Goal: Task Accomplishment & Management: Manage account settings

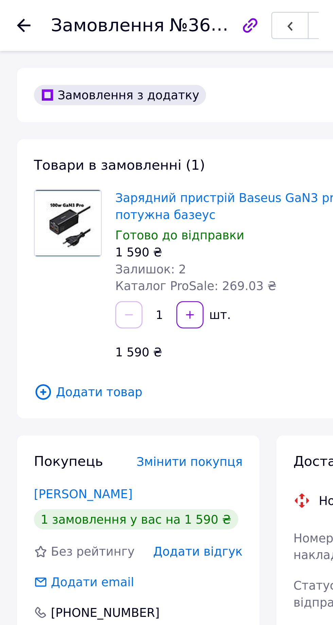
click at [8, 9] on use at bounding box center [9, 9] width 5 height 5
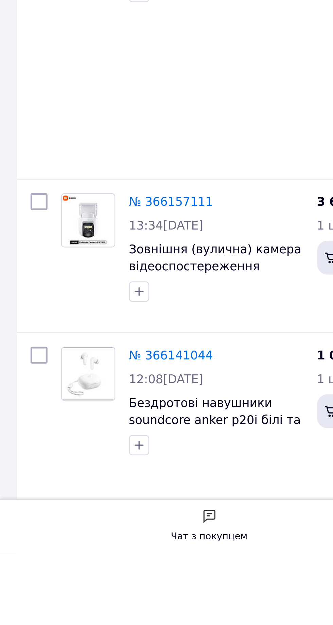
scroll to position [40, 0]
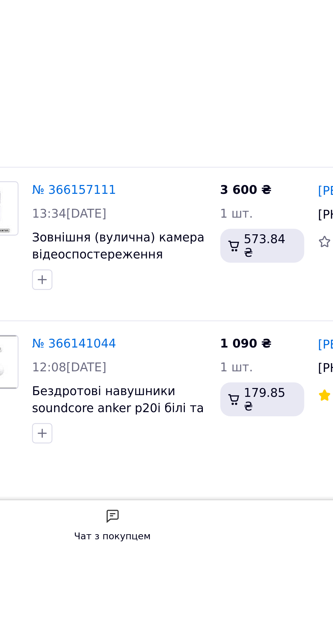
click at [72, 625] on link "№ 366125590" at bounding box center [69, 635] width 34 height 5
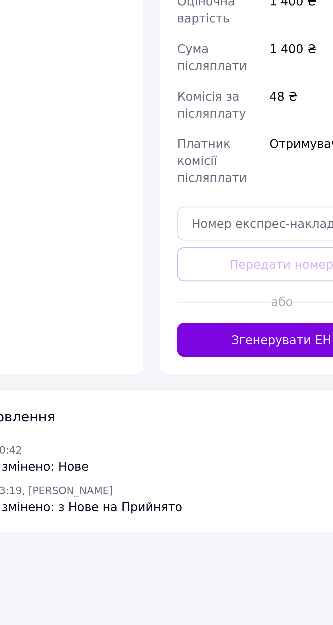
scroll to position [60, 0]
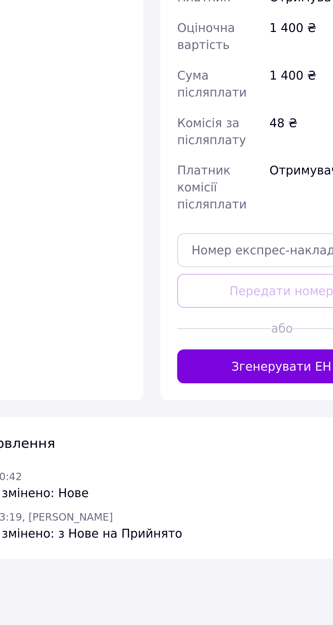
click at [129, 424] on button "Згенерувати ЕН" at bounding box center [160, 431] width 84 height 14
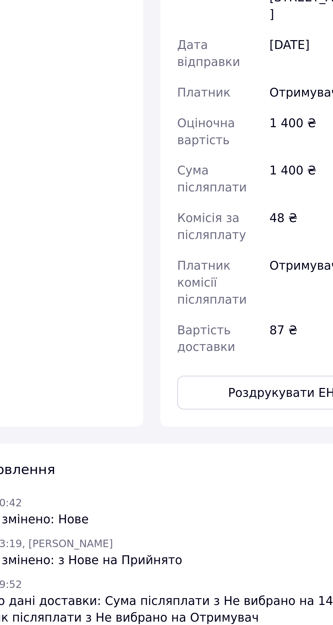
click at [115, 534] on div "Замовлення №366125590 Статус замовлення Прийнято Виконано Скасовано Оплачено За…" at bounding box center [166, 290] width 333 height 625
